Goal: Information Seeking & Learning: Learn about a topic

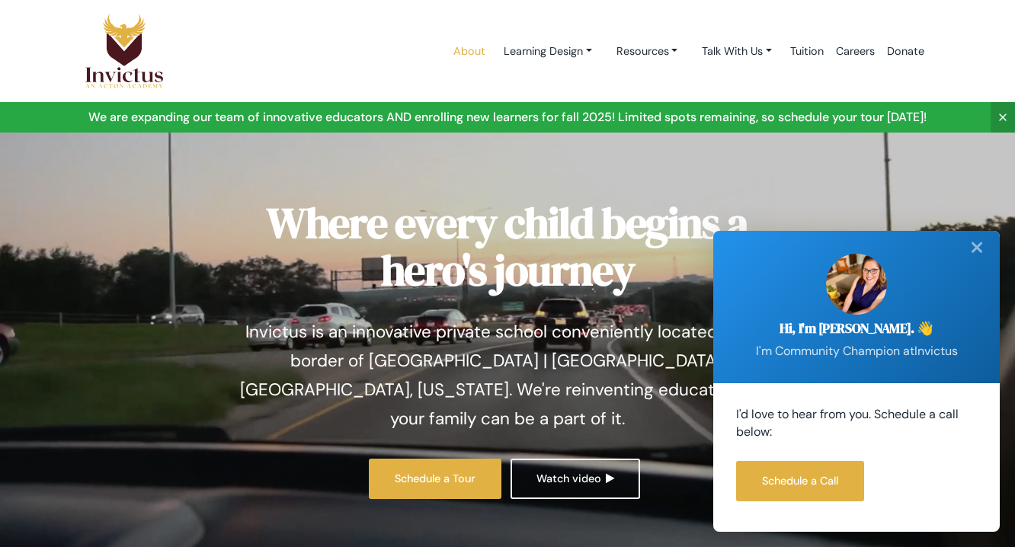
click at [447, 52] on link "About" at bounding box center [469, 51] width 44 height 65
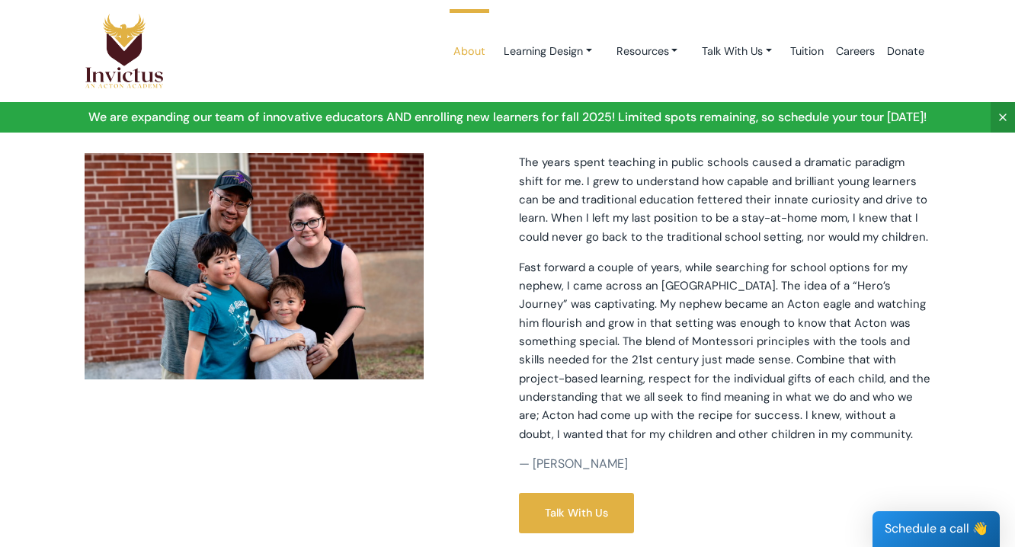
scroll to position [393, 0]
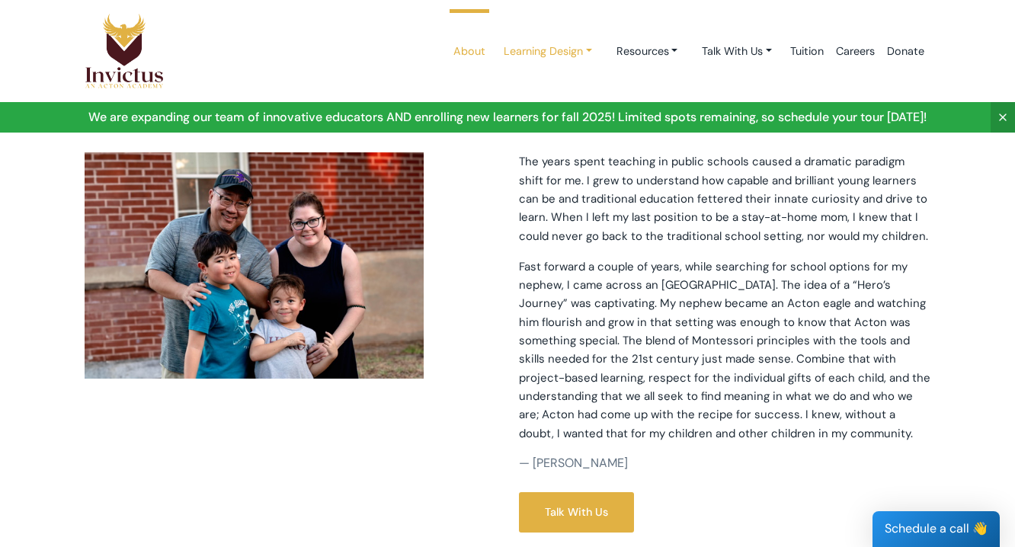
click at [573, 46] on link "Learning Design" at bounding box center [547, 51] width 113 height 28
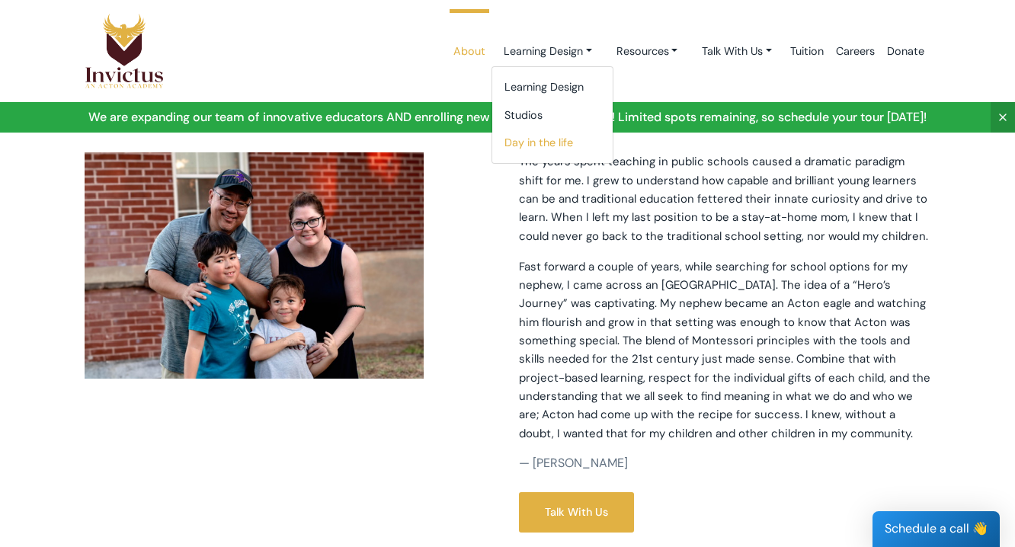
click at [546, 139] on link "Day in the life" at bounding box center [552, 143] width 120 height 28
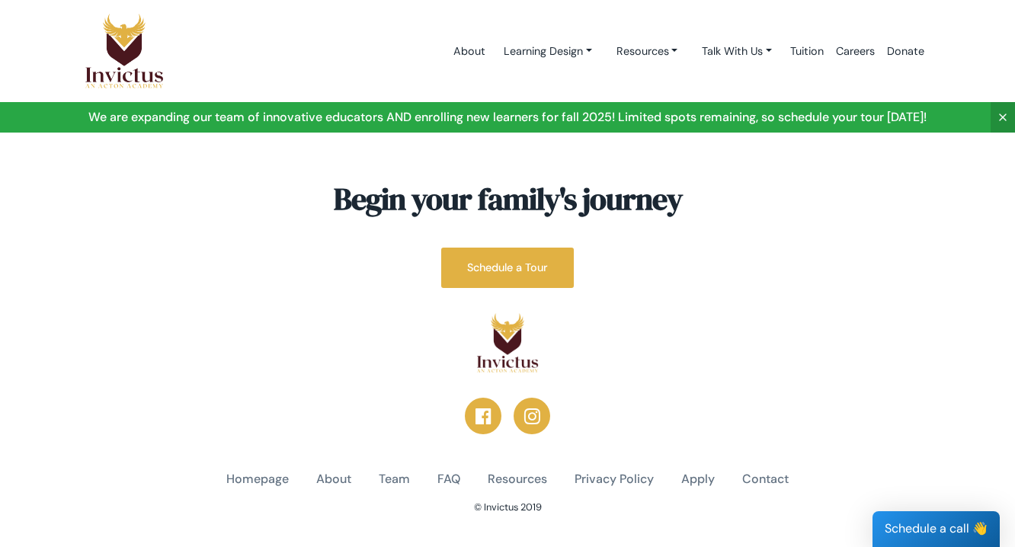
scroll to position [1957, 0]
click at [641, 55] on link "Resources" at bounding box center [647, 51] width 86 height 28
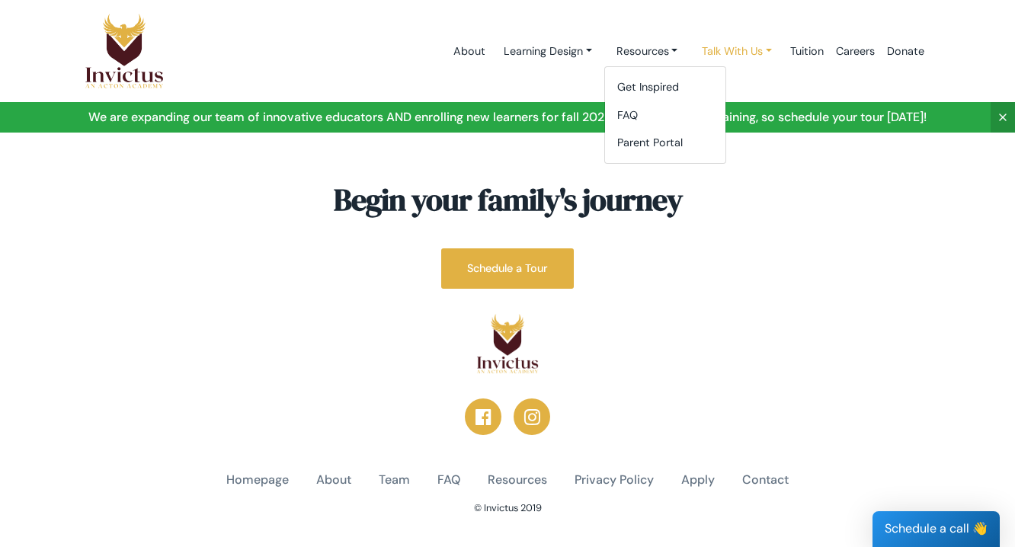
click at [734, 40] on link "Talk With Us" at bounding box center [737, 51] width 94 height 28
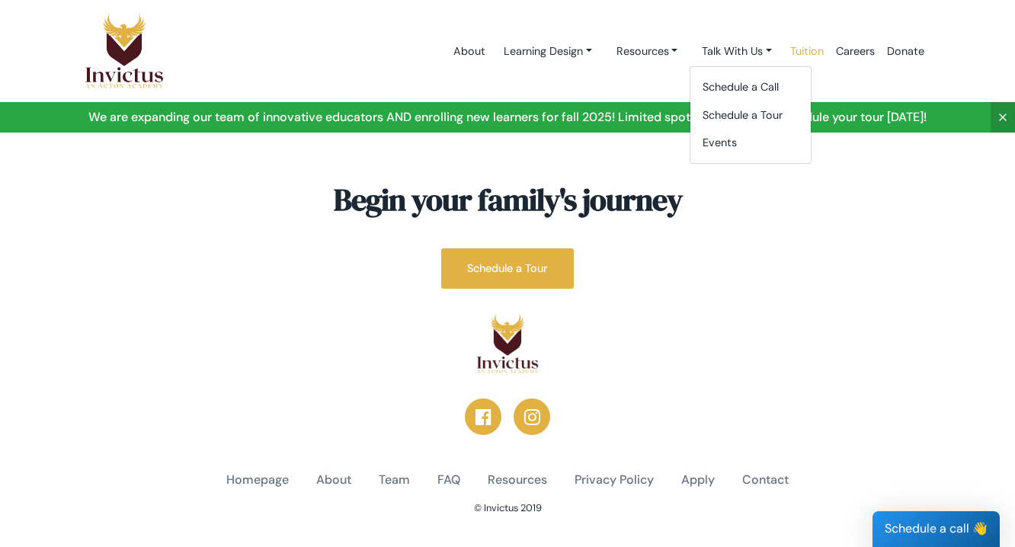
click at [811, 49] on link "Tuition" at bounding box center [807, 51] width 46 height 65
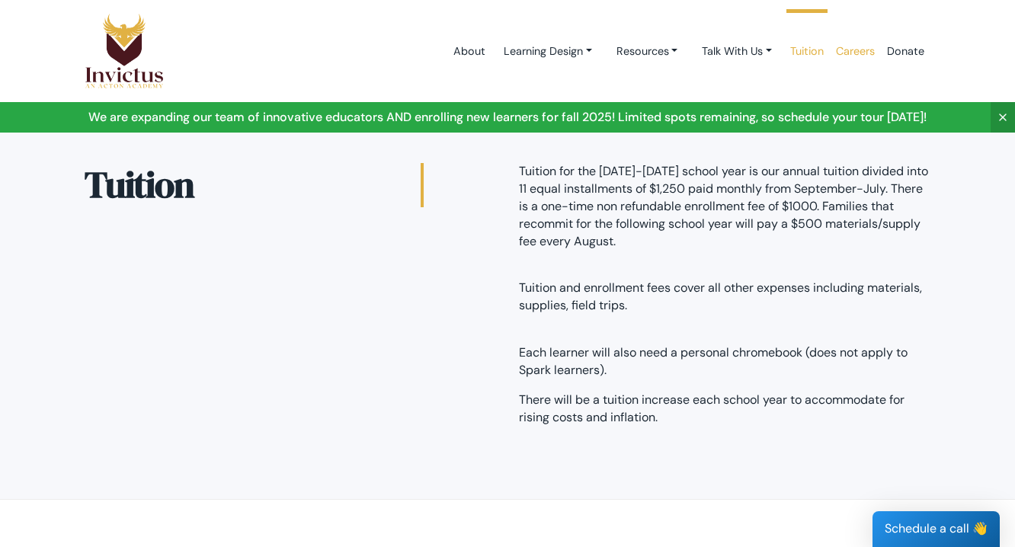
click at [842, 55] on link "Careers" at bounding box center [855, 51] width 51 height 65
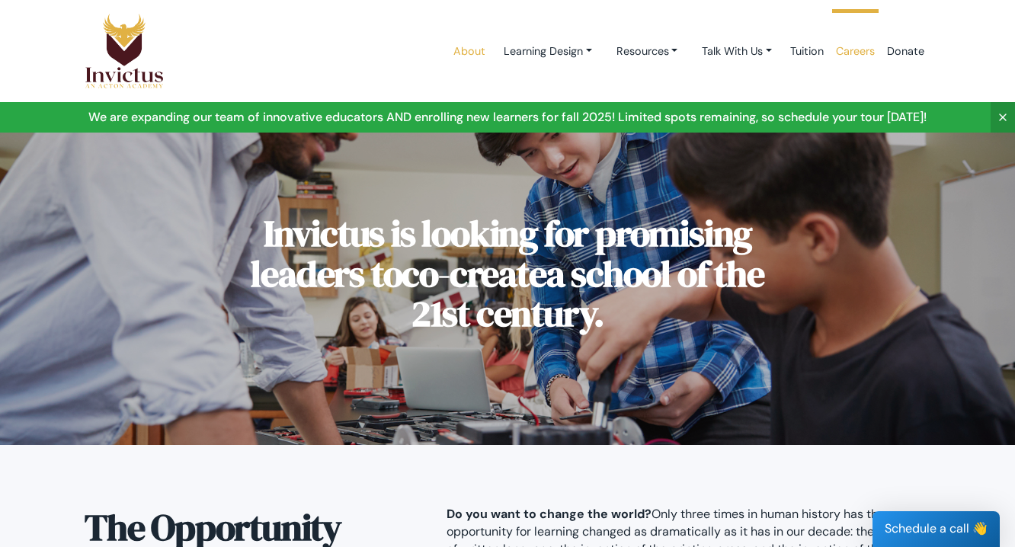
click at [472, 54] on link "About" at bounding box center [469, 51] width 44 height 65
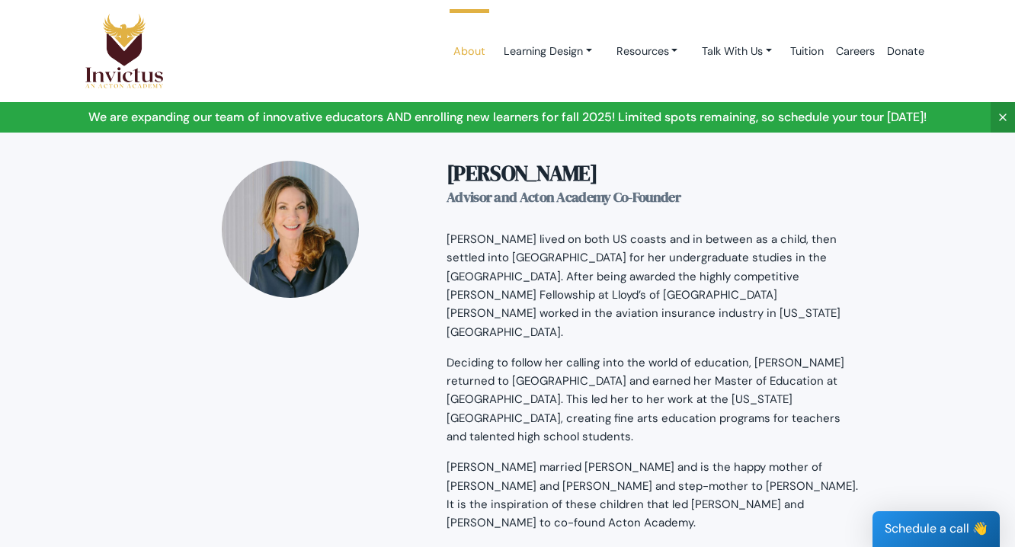
scroll to position [2523, 0]
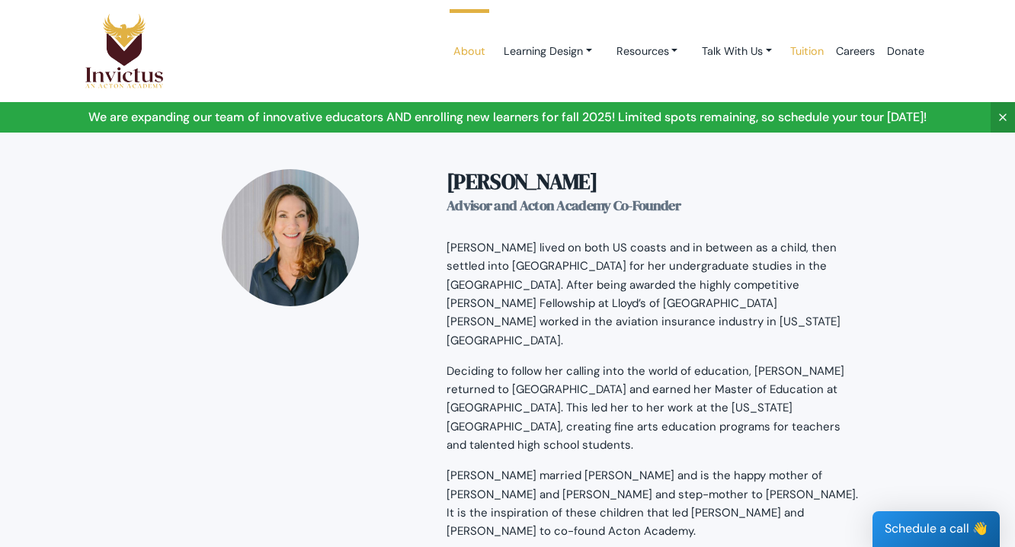
click at [798, 53] on link "Tuition" at bounding box center [807, 51] width 46 height 65
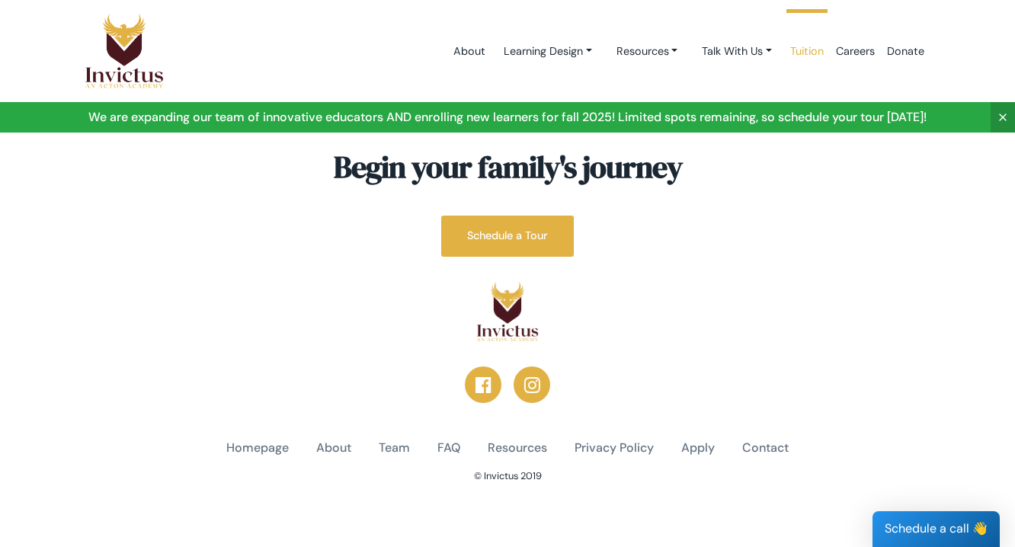
scroll to position [411, 0]
click at [442, 443] on link "FAQ" at bounding box center [448, 449] width 23 height 18
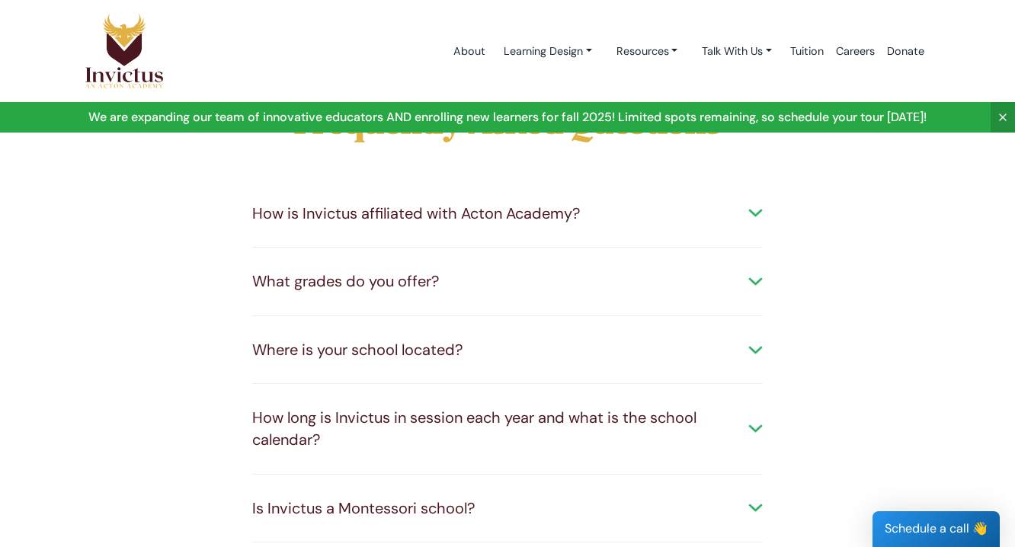
scroll to position [66, 0]
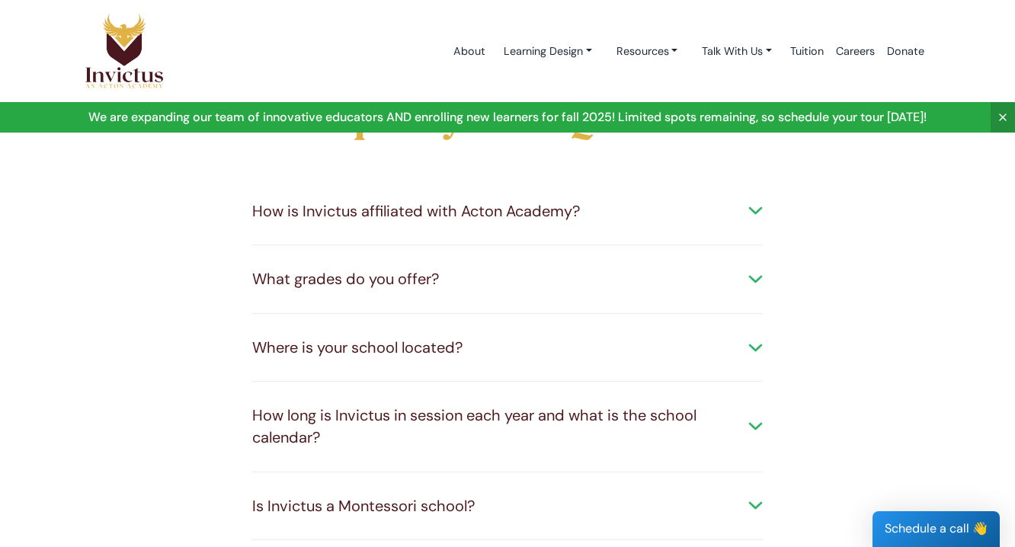
click at [510, 290] on div "What grades do you offer? Invictus currently offers two studios: Spark (ages 3.…" at bounding box center [507, 279] width 510 height 69
click at [519, 271] on div "What grades do you offer?" at bounding box center [507, 279] width 510 height 22
